Goal: Task Accomplishment & Management: Complete application form

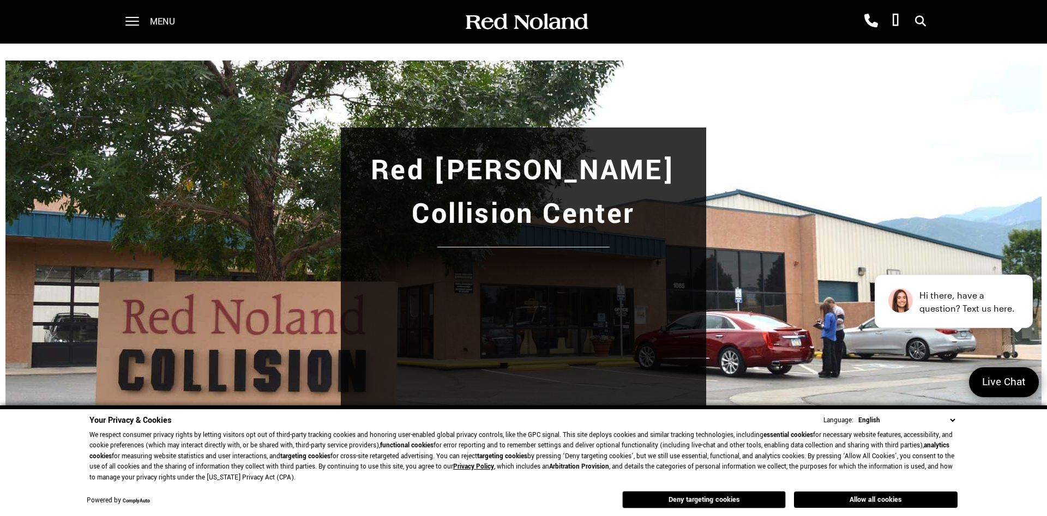
click at [826, 172] on div "Red [PERSON_NAME] Collision Center" at bounding box center [523, 309] width 763 height 363
click at [858, 335] on input "Enter your message" at bounding box center [915, 326] width 188 height 24
type input "M"
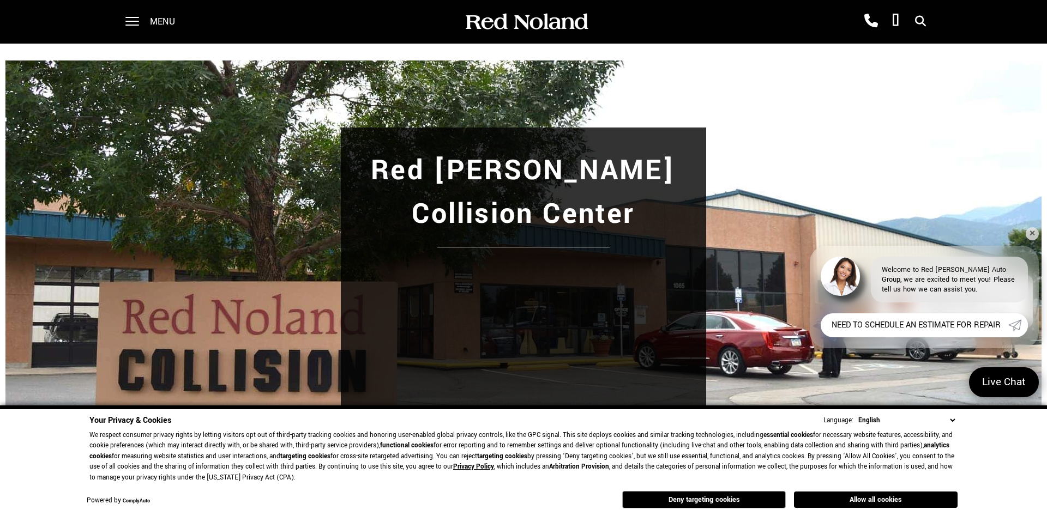
type input "NEED TO SCHEDULE AN ESTIMATE FOR REPAIRS"
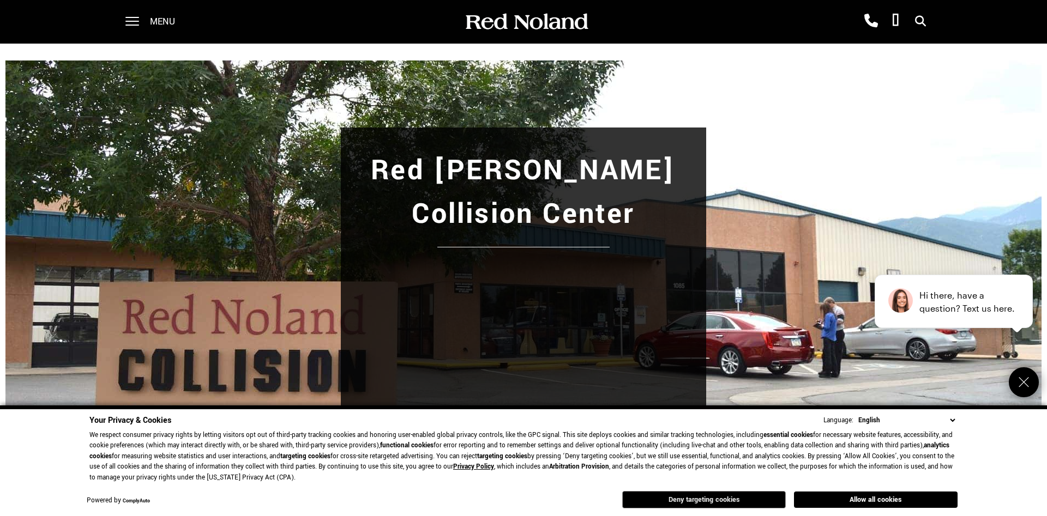
click at [695, 499] on button "Deny targeting cookies" at bounding box center [704, 499] width 164 height 17
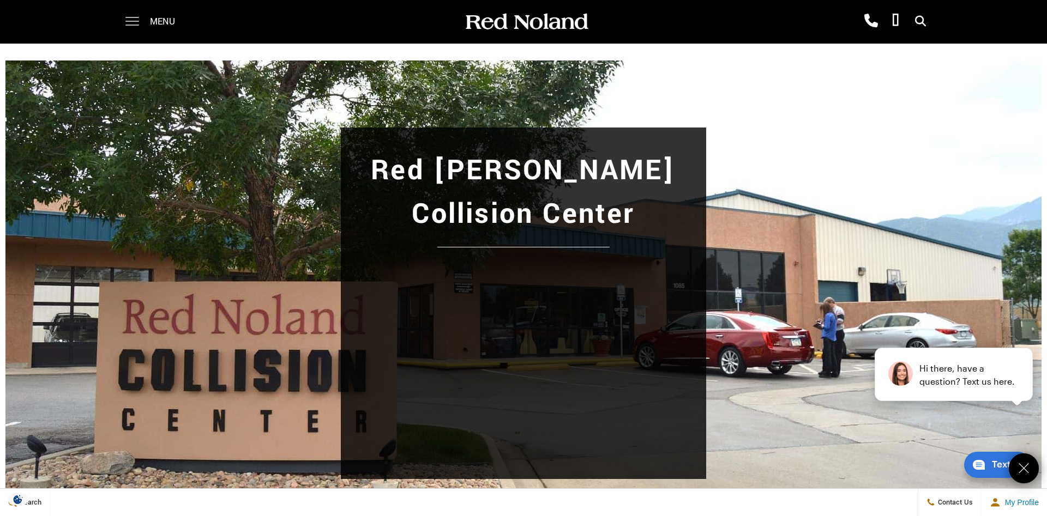
click at [131, 18] on span at bounding box center [132, 17] width 14 height 1
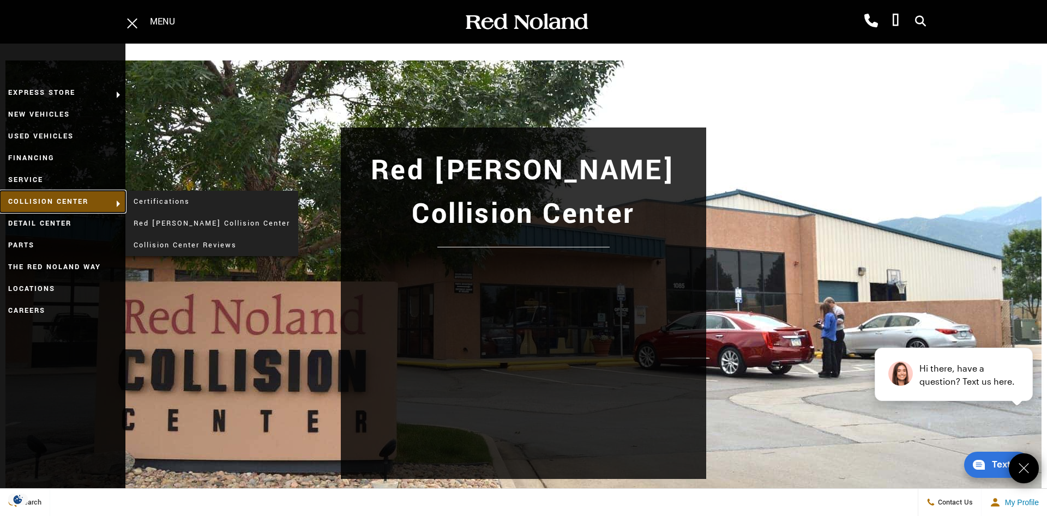
click at [31, 201] on link "Collision Center" at bounding box center [62, 202] width 125 height 22
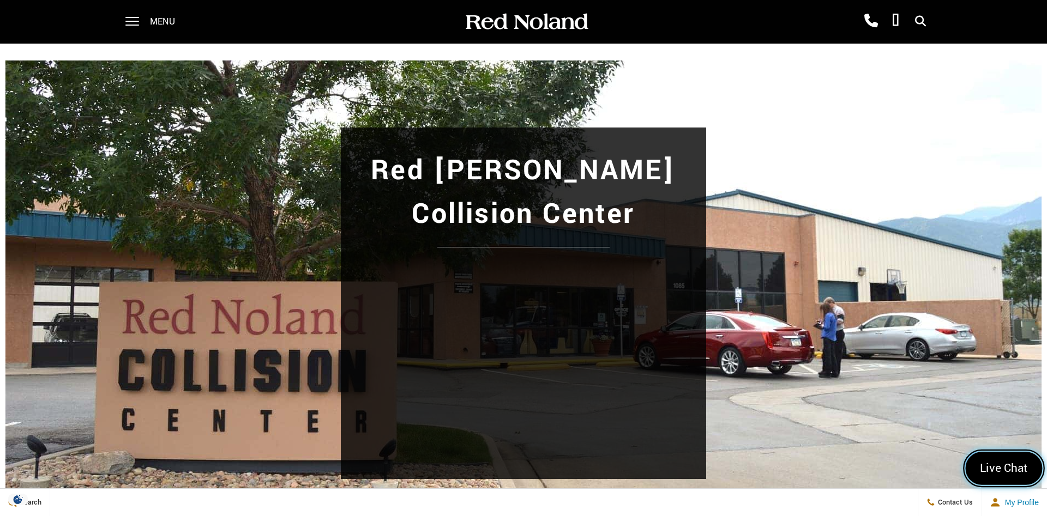
click at [1005, 471] on span "Live Chat" at bounding box center [1004, 469] width 60 height 16
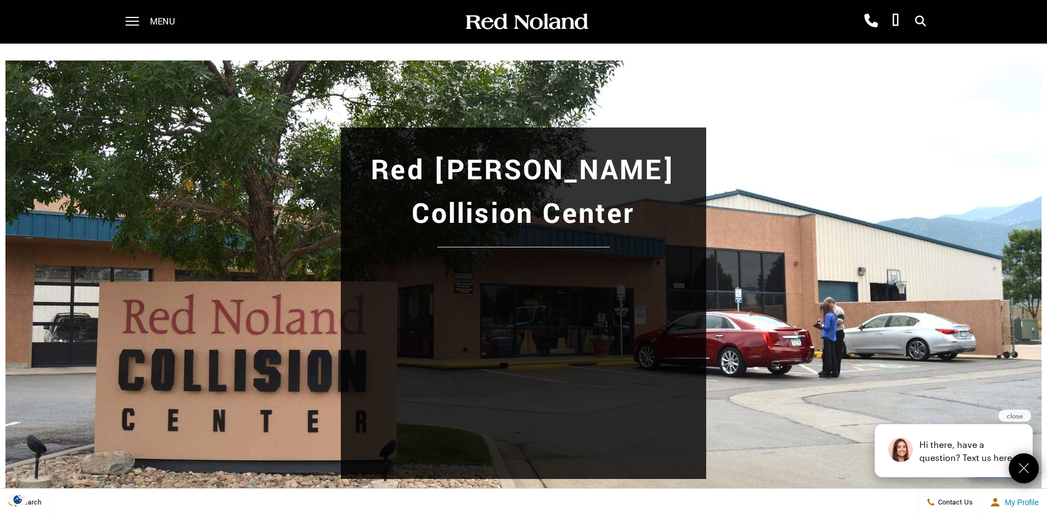
click at [976, 457] on div "Hi there, have a question? Text us here." at bounding box center [965, 451] width 104 height 26
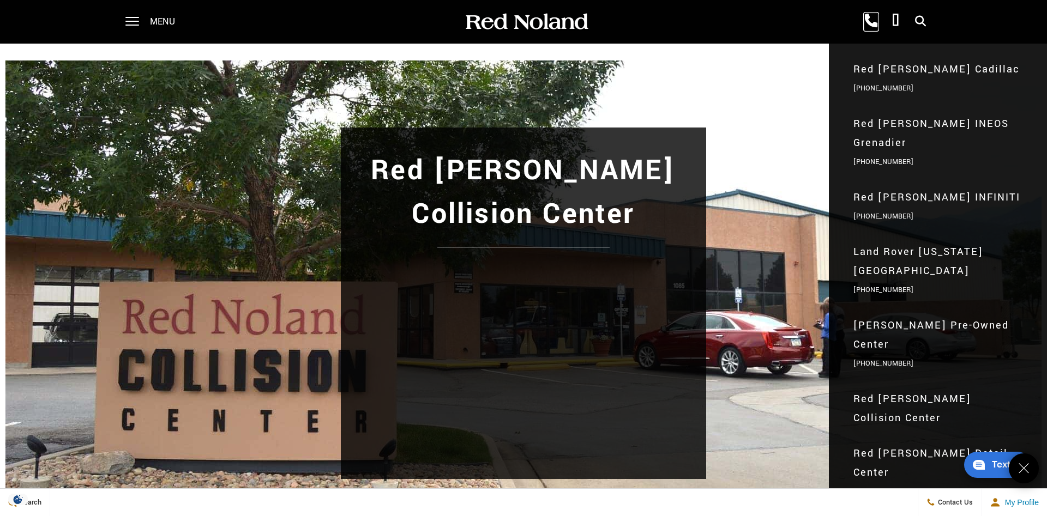
click at [867, 22] on icon at bounding box center [871, 21] width 14 height 14
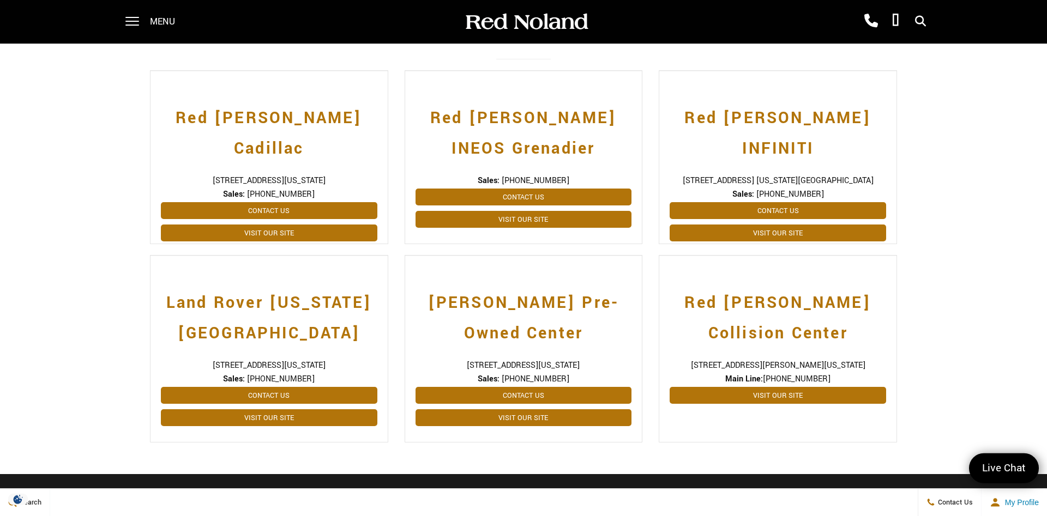
scroll to position [354, 0]
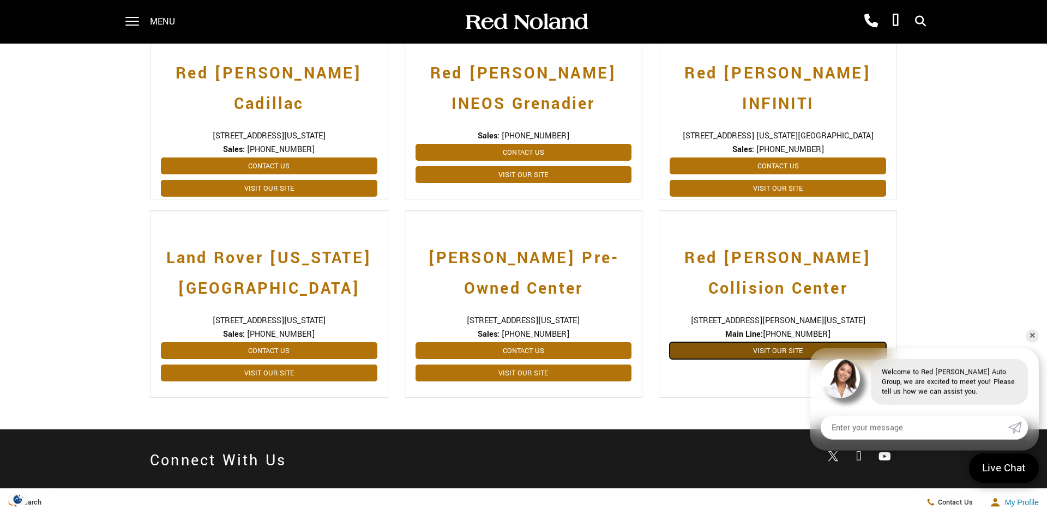
click at [770, 354] on link "Visit Our Site" at bounding box center [778, 350] width 216 height 17
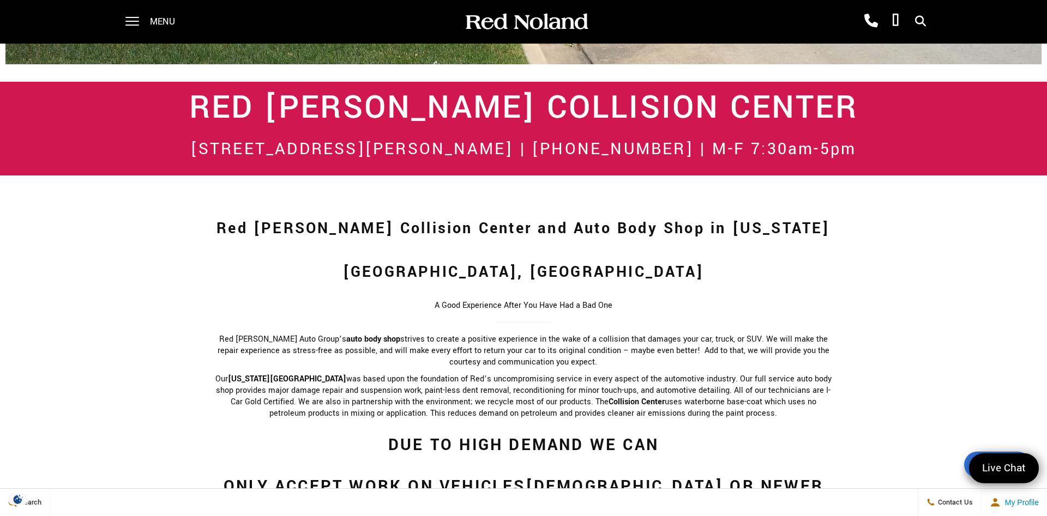
scroll to position [502, 0]
